Goal: Task Accomplishment & Management: Manage account settings

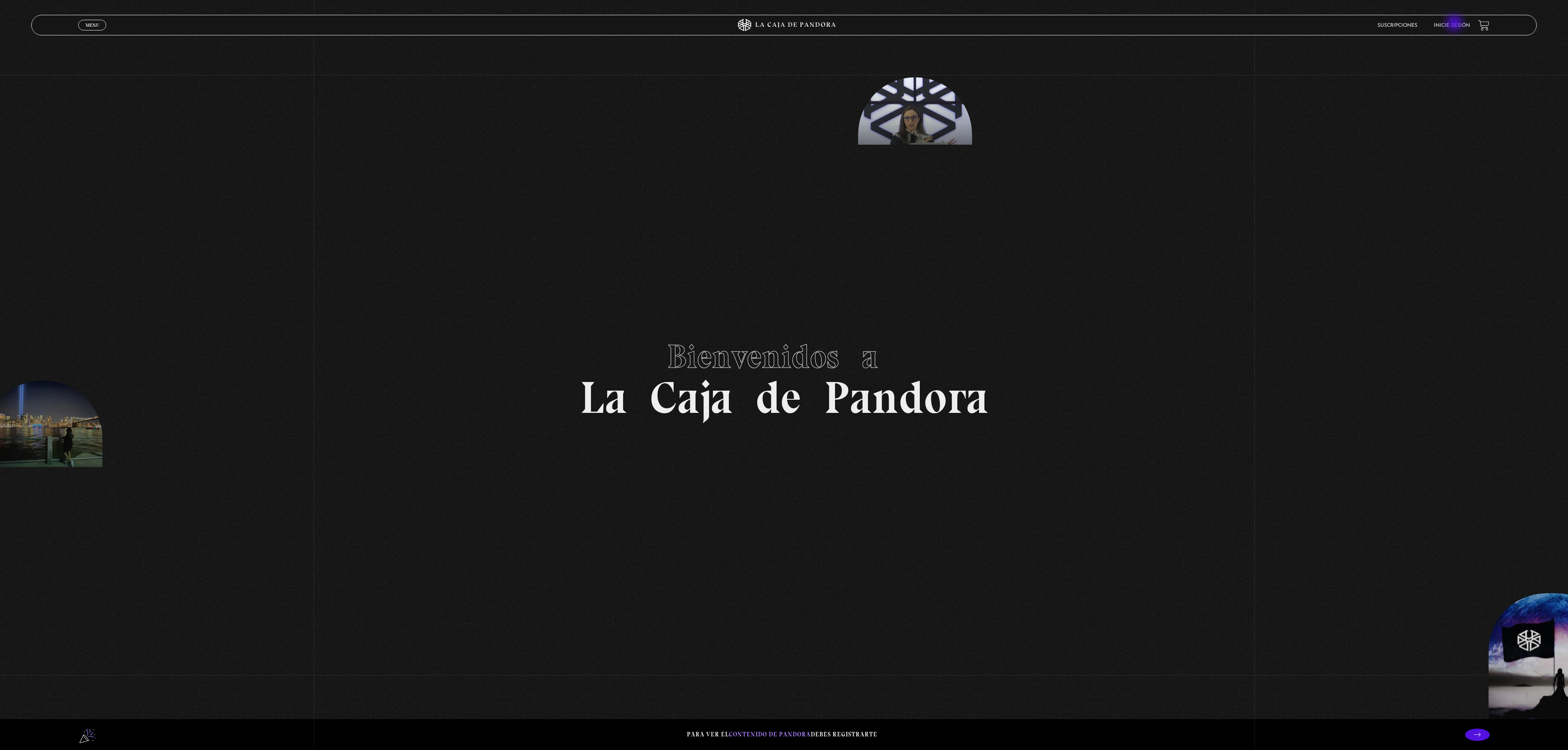
click at [1455, 24] on link "Inicie sesión" at bounding box center [1451, 26] width 36 height 5
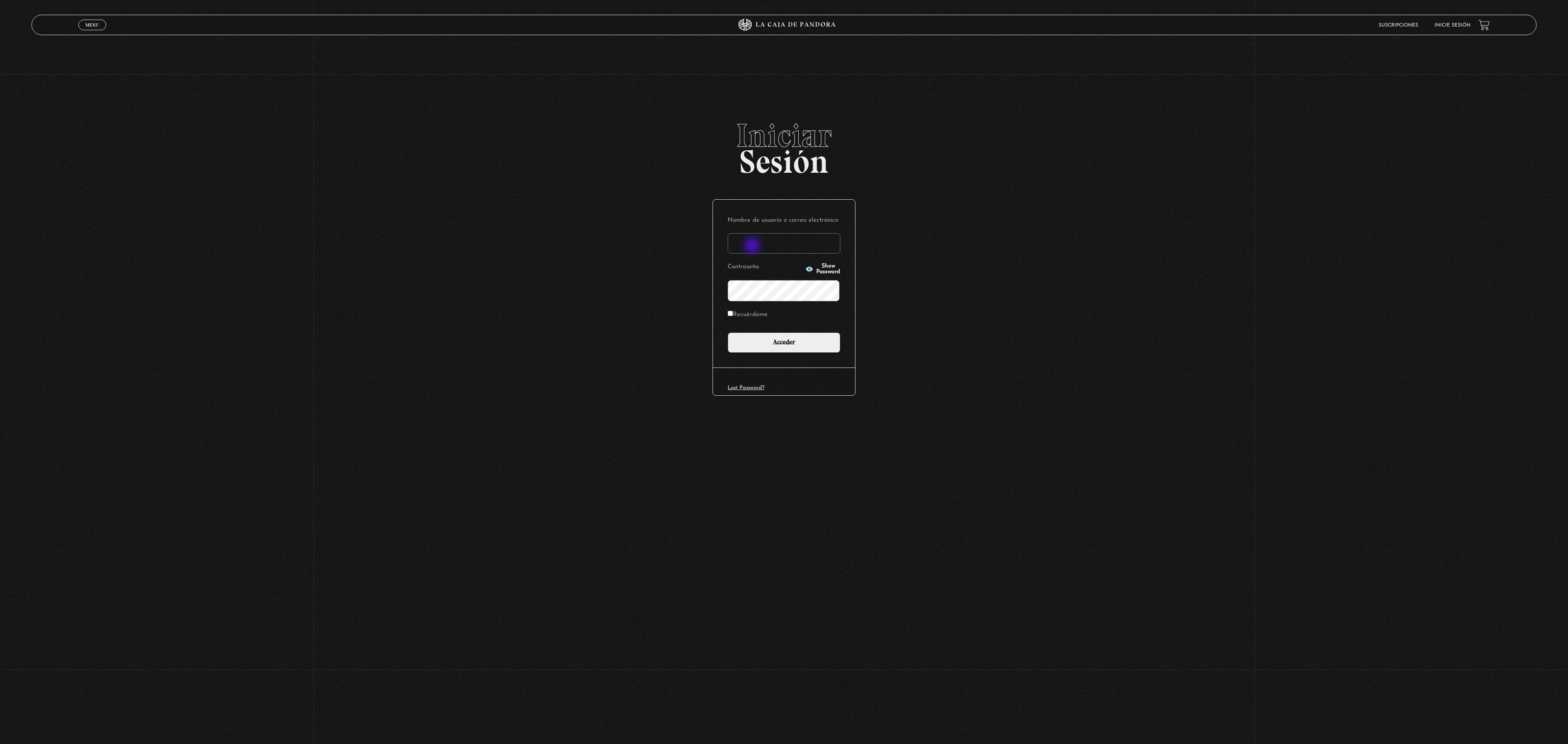
click at [753, 244] on input "Nombre de usuario o correo electrónico" at bounding box center [783, 244] width 113 height 21
type input "DenisseOM"
click at [760, 311] on label "Recuérdame" at bounding box center [747, 315] width 40 height 13
click at [733, 311] on input "Recuérdame" at bounding box center [730, 314] width 5 height 5
checkbox input "true"
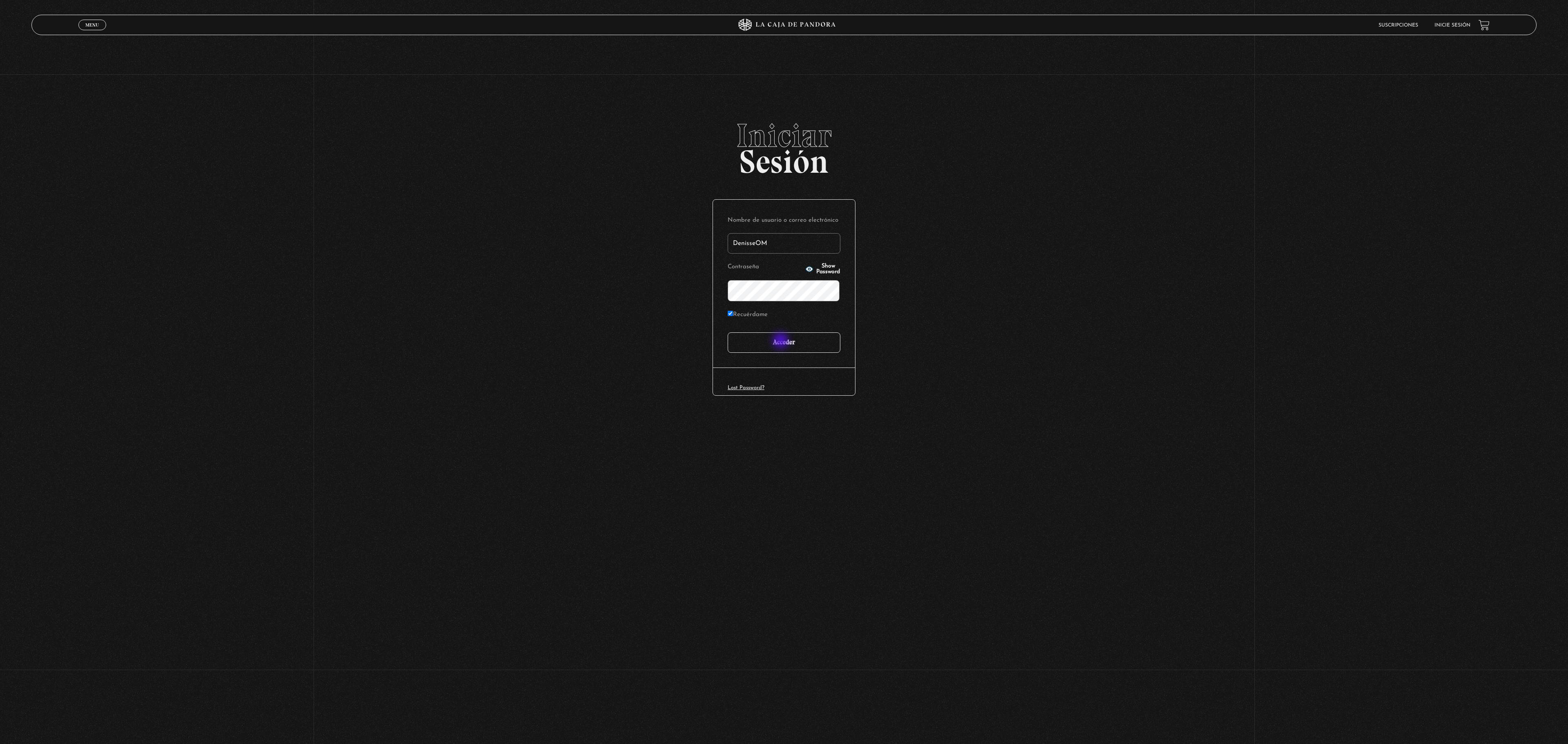
click at [782, 342] on input "Acceder" at bounding box center [783, 343] width 113 height 21
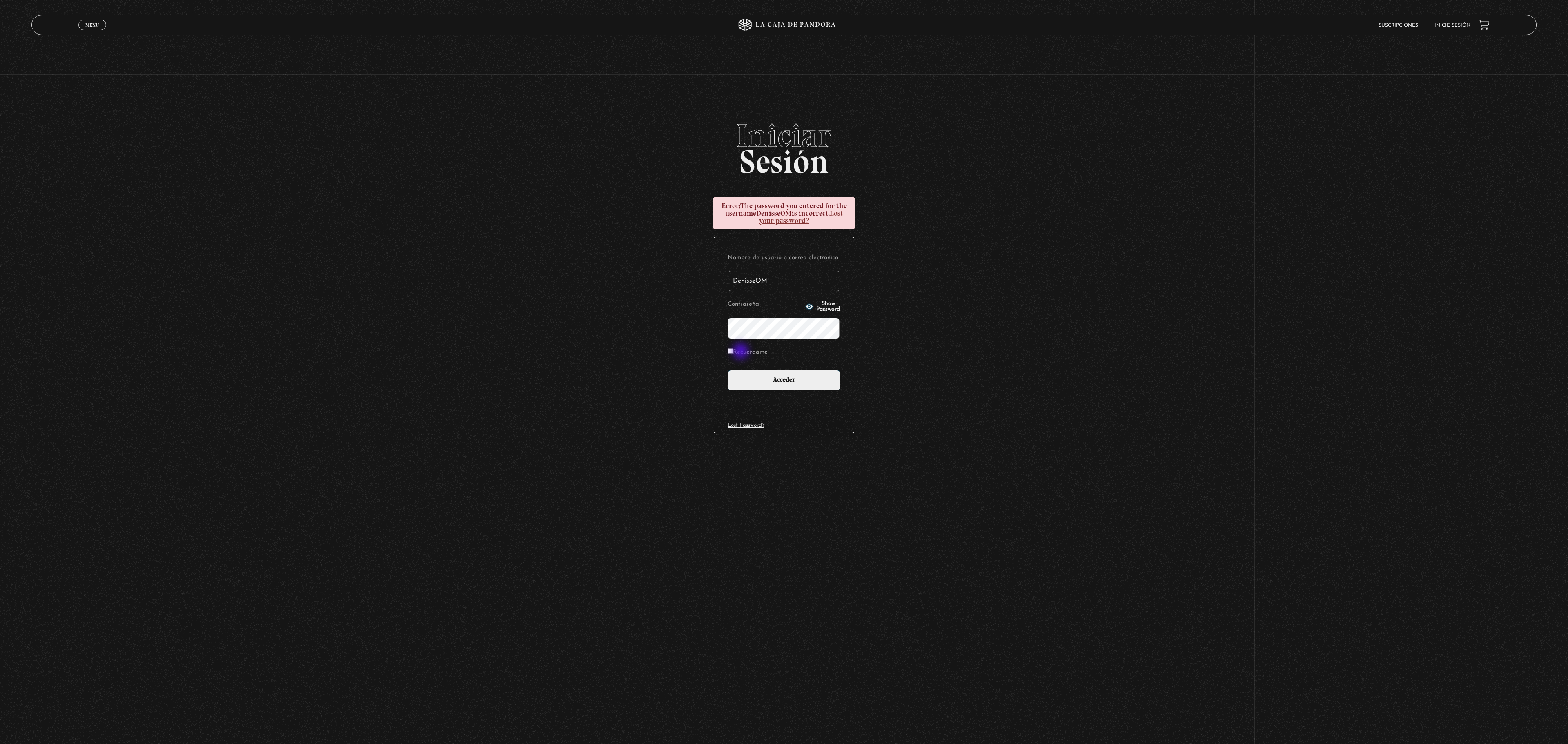
click at [741, 352] on label "Recuérdame" at bounding box center [747, 353] width 40 height 13
click at [733, 352] on input "Recuérdame" at bounding box center [730, 351] width 5 height 5
checkbox input "true"
click at [727, 370] on input "Acceder" at bounding box center [783, 381] width 113 height 21
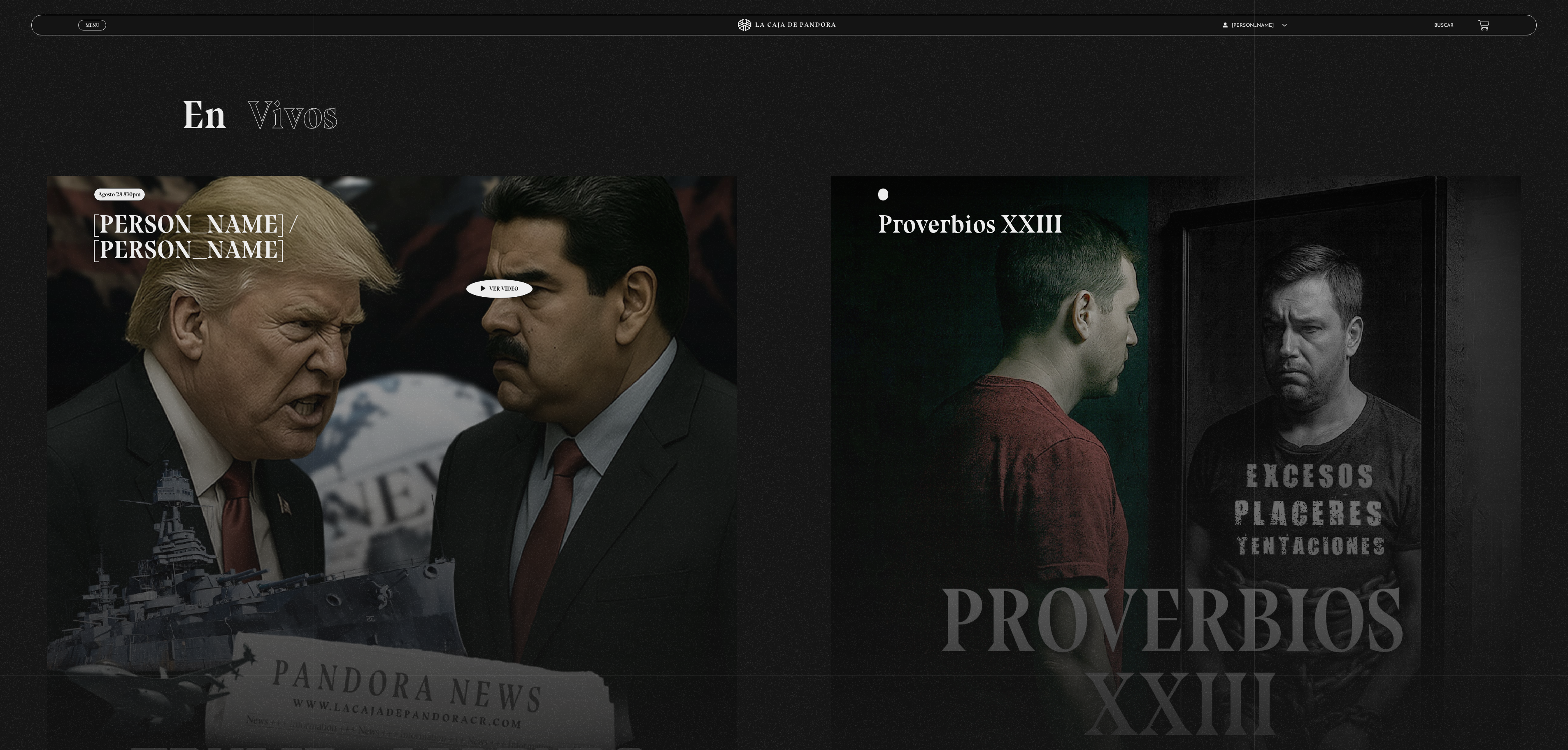
click at [486, 267] on link at bounding box center [831, 551] width 1568 height 750
